Goal: Find specific page/section: Find specific page/section

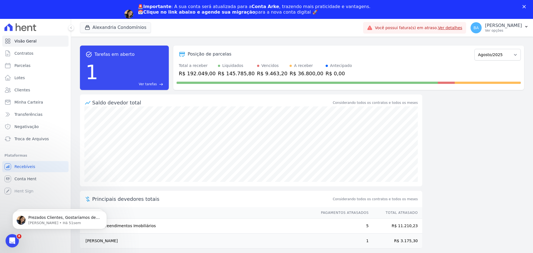
click at [370, 221] on td "R$ 11.210,23" at bounding box center [395, 225] width 53 height 15
click at [106, 209] on button "Dismiss notification" at bounding box center [105, 212] width 7 height 7
click at [106, 209] on button "Dismiss notification" at bounding box center [105, 212] width 6 height 6
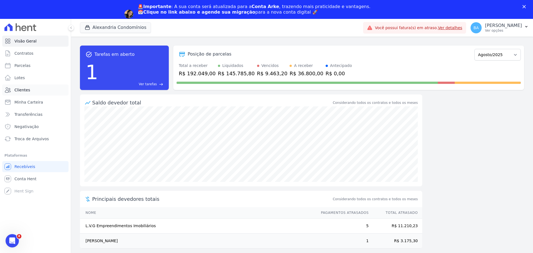
click at [21, 90] on span "Clientes" at bounding box center [22, 90] width 16 height 6
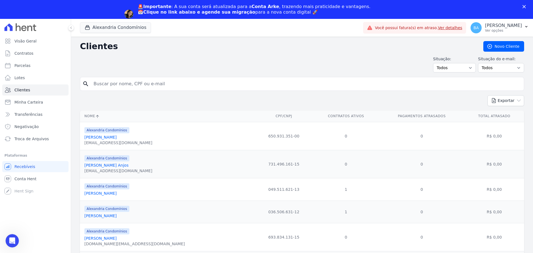
click at [153, 82] on input "search" at bounding box center [305, 83] width 431 height 11
click at [30, 91] on link "Clientes" at bounding box center [35, 89] width 66 height 11
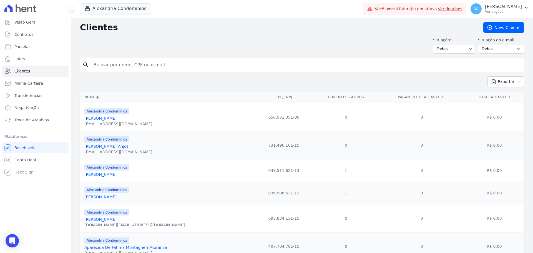
click at [132, 65] on input "search" at bounding box center [305, 64] width 431 height 11
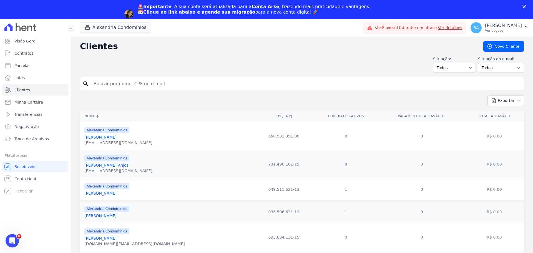
type input "L.V.G"
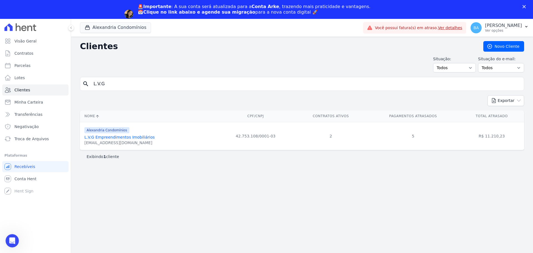
click at [140, 135] on link "L.V.G Empreendimentos Imobiliários" at bounding box center [119, 137] width 70 height 4
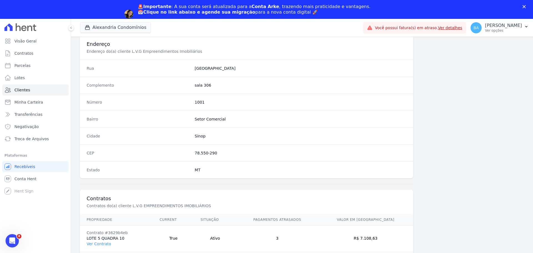
scroll to position [292, 0]
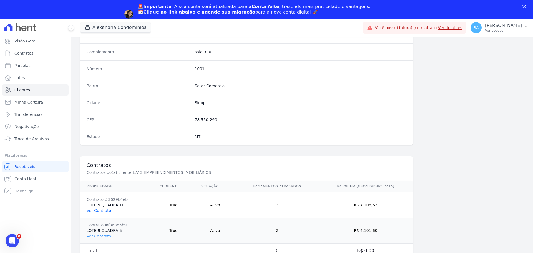
click at [103, 210] on link "Ver Contrato" at bounding box center [99, 210] width 24 height 4
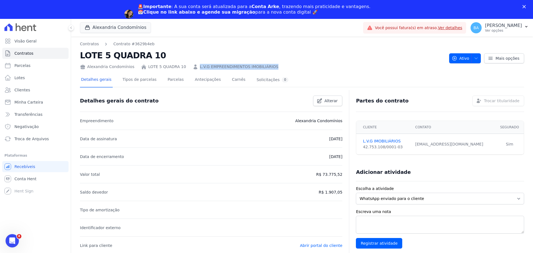
drag, startPoint x: 270, startPoint y: 66, endPoint x: 190, endPoint y: 69, distance: 80.2
click at [190, 69] on div "Alexandria Condomínios LOTE 5 QUADRA 10 L.V.G EMPREENDIMENTOS IMOBILIÁRIOS" at bounding box center [262, 66] width 365 height 8
copy link "L.V.G EMPREENDIMENTOS IMOBILIÁRIOS"
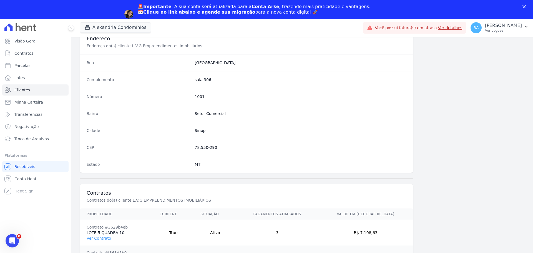
scroll to position [209, 0]
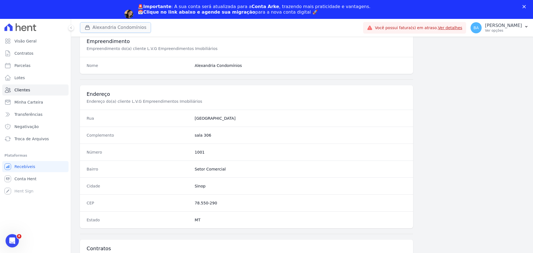
click at [109, 23] on button "Alexandria Condomínios" at bounding box center [115, 27] width 71 height 11
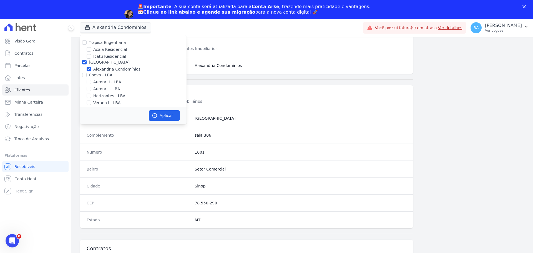
click at [284, 69] on div "Nome Alexandria Condomínios" at bounding box center [246, 65] width 333 height 17
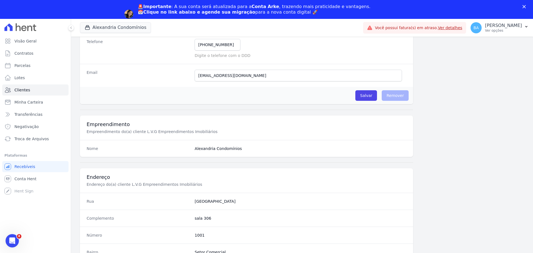
scroll to position [125, 0]
drag, startPoint x: 194, startPoint y: 150, endPoint x: 247, endPoint y: 141, distance: 53.7
click at [247, 141] on div "Nome Alexandria Condomínios" at bounding box center [246, 148] width 333 height 17
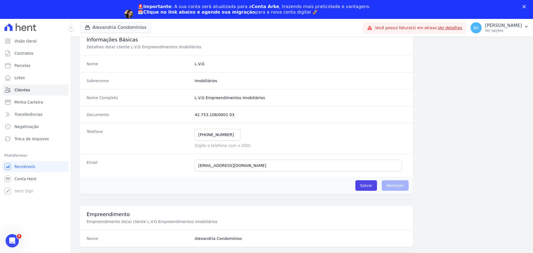
scroll to position [0, 0]
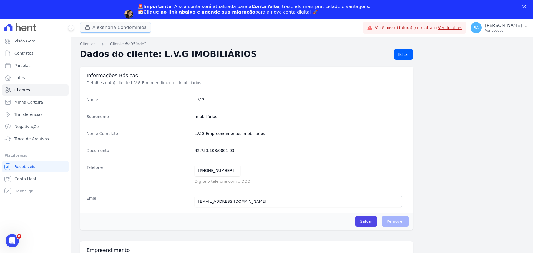
click at [110, 29] on button "Alexandria Condomínios" at bounding box center [115, 27] width 71 height 11
